Goal: Information Seeking & Learning: Learn about a topic

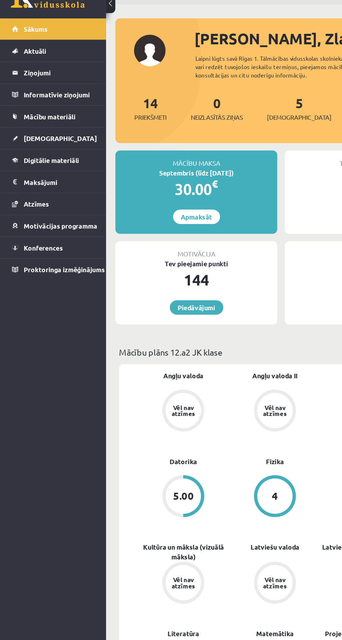
click at [37, 110] on span "Mācību materiāli" at bounding box center [37, 111] width 39 height 6
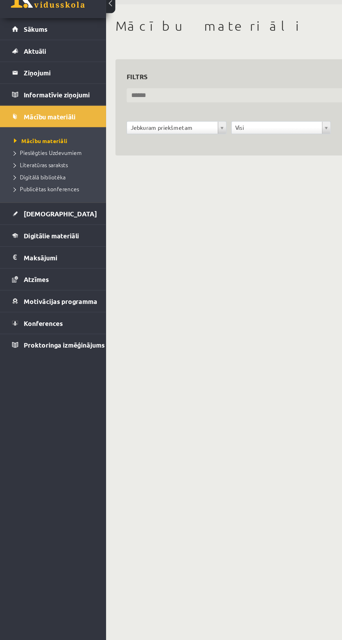
click at [115, 93] on input "text" at bounding box center [211, 95] width 232 height 11
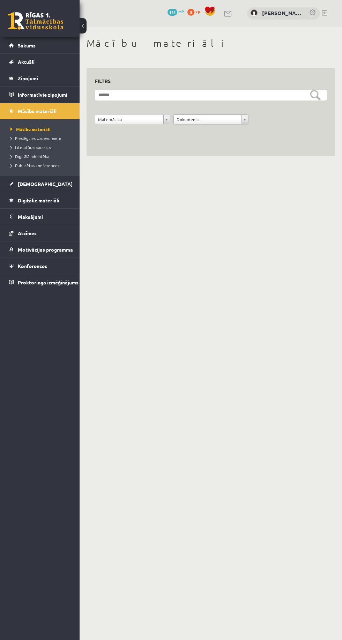
click at [24, 200] on span "Digitālie materiāli" at bounding box center [38, 200] width 41 height 6
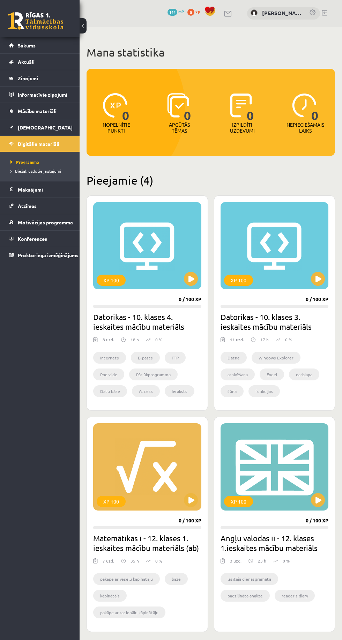
click at [31, 173] on link "Biežāk uzdotie jautājumi" at bounding box center [41, 171] width 62 height 6
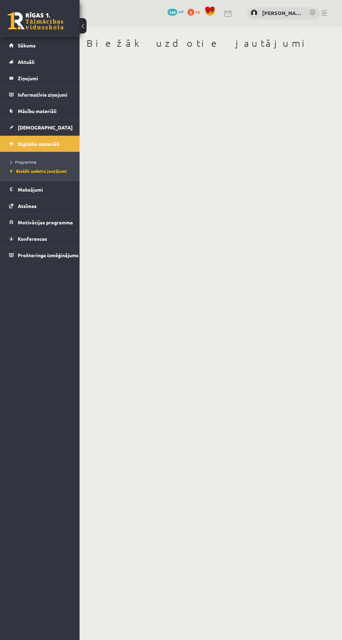
click at [28, 189] on legend "Maksājumi 0" at bounding box center [44, 189] width 53 height 16
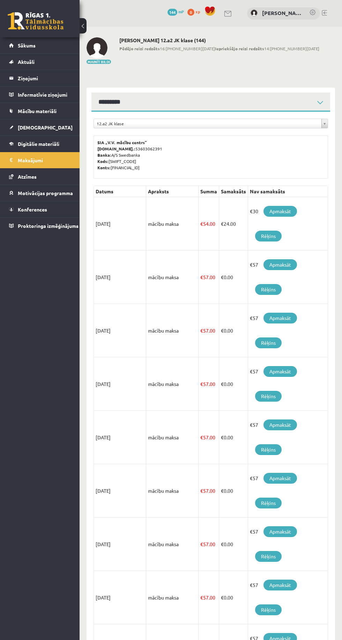
click at [11, 190] on link "Motivācijas programma" at bounding box center [40, 193] width 62 height 16
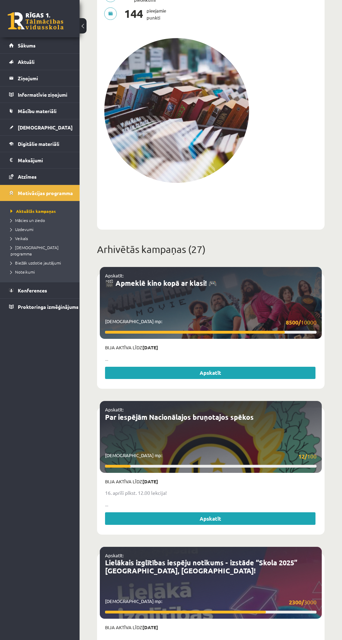
scroll to position [215, 0]
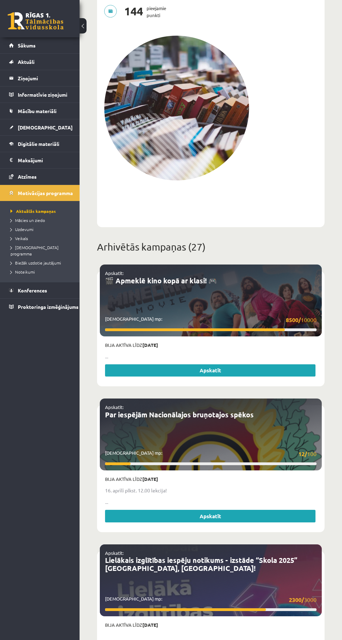
click at [23, 286] on link "Konferences" at bounding box center [40, 290] width 62 height 16
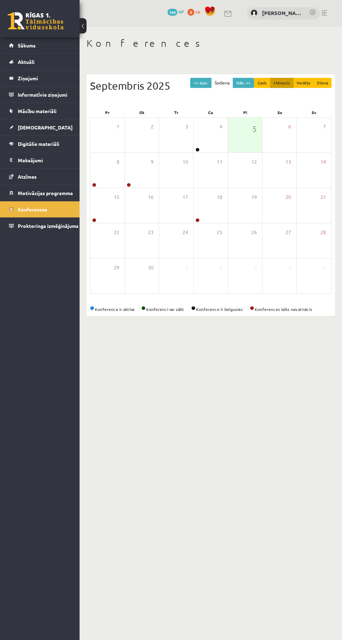
click at [25, 97] on legend "Informatīvie ziņojumi 0" at bounding box center [44, 94] width 53 height 16
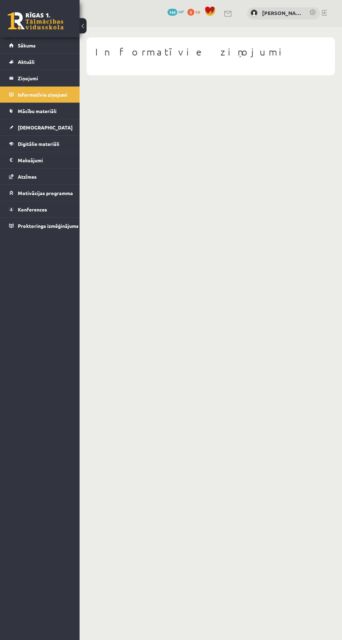
click at [25, 110] on span "Mācību materiāli" at bounding box center [37, 111] width 39 height 6
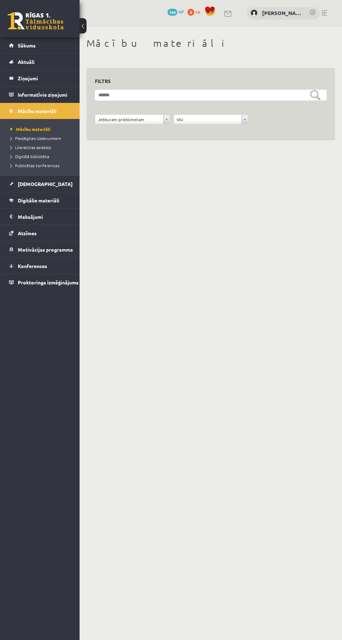
click at [27, 153] on link "Digitālā bibliotēka" at bounding box center [41, 156] width 62 height 6
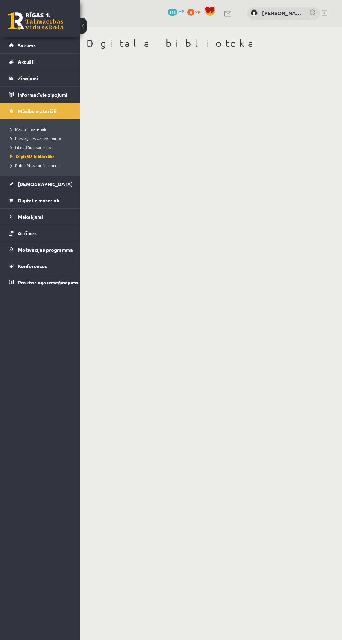
click at [32, 144] on span "Literatūras saraksts" at bounding box center [30, 147] width 40 height 6
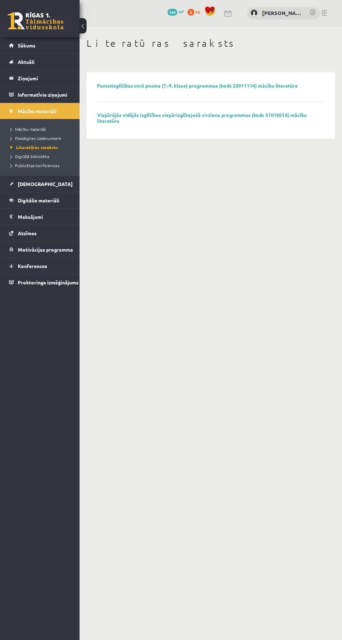
click at [108, 120] on link "Vispārējās vidējās izglītības vispārizglītojošā virziena programmas (kods 31016…" at bounding box center [202, 118] width 210 height 12
